Goal: Check status: Check status

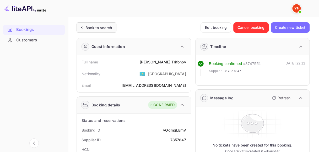
click at [96, 30] on div "Back to search" at bounding box center [97, 27] width 40 height 10
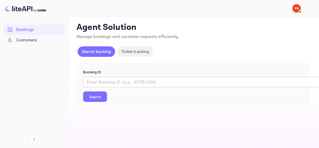
click at [114, 82] on input "text" at bounding box center [214, 82] width 262 height 10
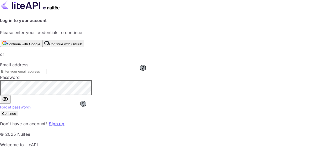
type input "[EMAIL_ADDRESS][DOMAIN_NAME]"
click at [73, 138] on p "© 2025 Nuitee" at bounding box center [161, 134] width 323 height 6
click at [18, 117] on button "Continue" at bounding box center [9, 114] width 18 height 6
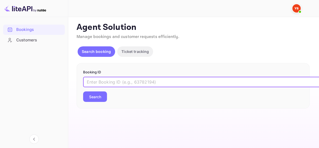
click at [120, 80] on input "text" at bounding box center [214, 82] width 262 height 10
paste input "9004987"
type input "9004987"
click at [99, 97] on button "Search" at bounding box center [95, 97] width 24 height 10
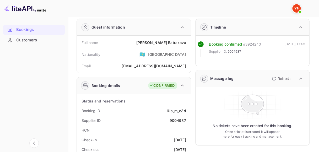
scroll to position [26, 0]
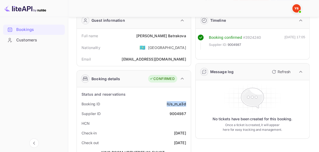
drag, startPoint x: 166, startPoint y: 103, endPoint x: 186, endPoint y: 103, distance: 19.9
click at [186, 103] on div "Booking ID IUs_m_e3d" at bounding box center [134, 104] width 110 height 10
copy div "IUs_m_e3d"
click at [173, 114] on div "9004987" at bounding box center [178, 114] width 17 height 6
click at [173, 113] on div "9004987" at bounding box center [178, 114] width 17 height 6
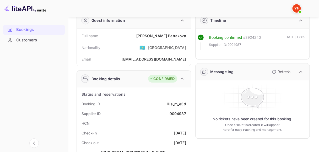
click at [178, 114] on div "9004987" at bounding box center [178, 114] width 17 height 6
copy div "9004987"
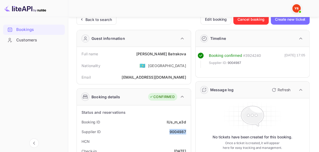
scroll to position [0, 0]
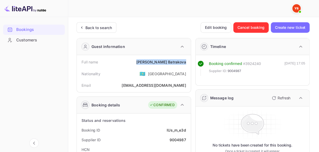
drag, startPoint x: 166, startPoint y: 60, endPoint x: 188, endPoint y: 60, distance: 22.0
click at [188, 60] on div "Full name [PERSON_NAME]" at bounding box center [134, 62] width 110 height 10
copy div "[PERSON_NAME]"
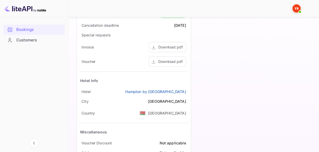
scroll to position [262, 0]
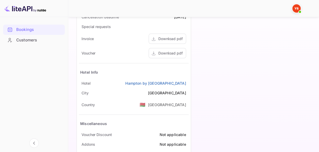
drag, startPoint x: 117, startPoint y: 82, endPoint x: 187, endPoint y: 85, distance: 69.9
click at [187, 85] on div "[GEOGRAPHIC_DATA] by [GEOGRAPHIC_DATA]" at bounding box center [134, 83] width 110 height 10
copy link "Hampton by [GEOGRAPHIC_DATA]"
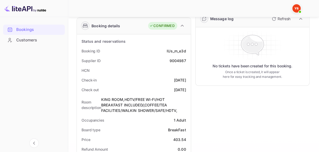
scroll to position [79, 0]
drag, startPoint x: 165, startPoint y: 80, endPoint x: 187, endPoint y: 80, distance: 22.3
click at [187, 80] on div "Check-in [DATE]" at bounding box center [134, 81] width 110 height 10
copy div "[DATE]"
drag, startPoint x: 164, startPoint y: 90, endPoint x: 188, endPoint y: 91, distance: 24.2
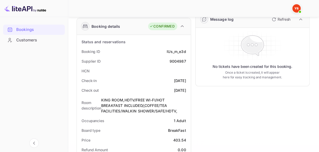
click at [188, 91] on div "Check out [DATE]" at bounding box center [134, 91] width 110 height 10
copy div "[DATE]"
